Goal: Task Accomplishment & Management: Manage account settings

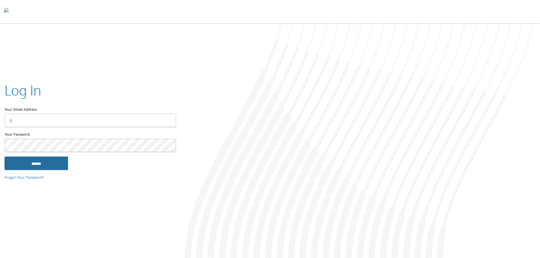
type input "**********"
click at [16, 164] on input "******" at bounding box center [36, 163] width 63 height 14
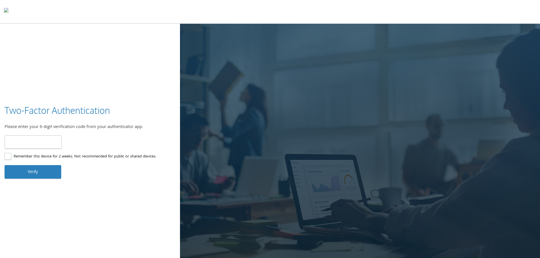
click at [58, 138] on input "number" at bounding box center [33, 141] width 57 height 13
type input "******"
